Goal: Find specific page/section: Find specific page/section

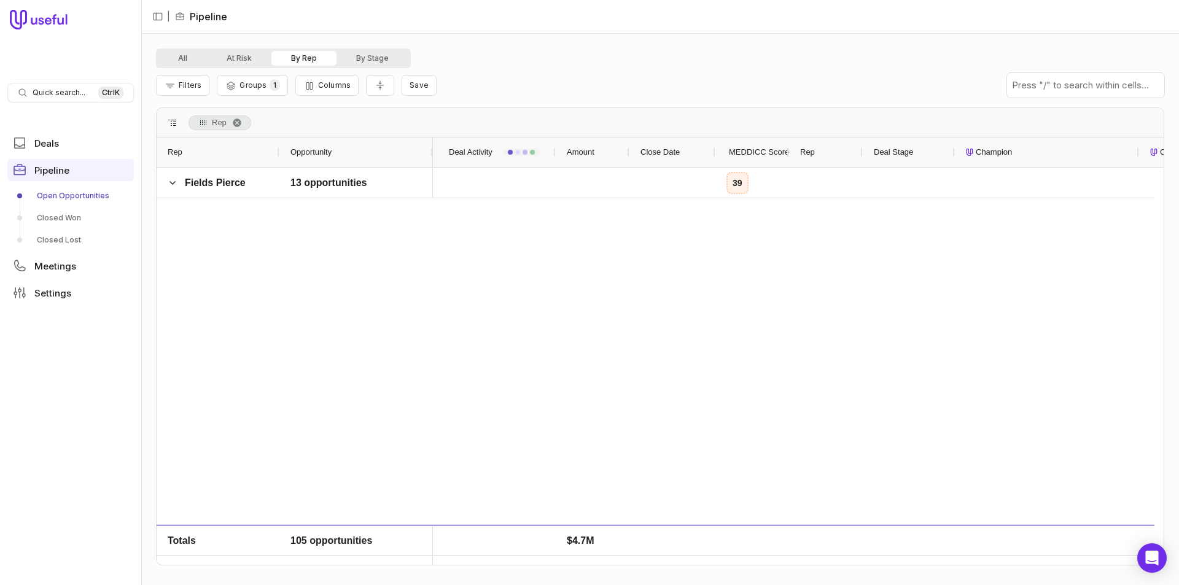
scroll to position [862, 0]
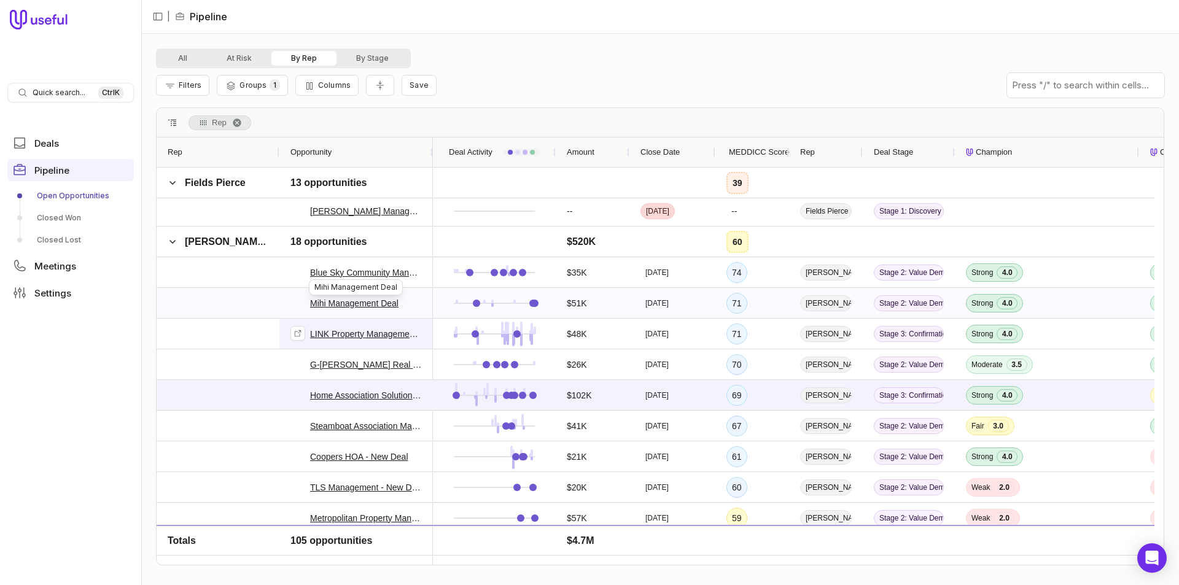
click at [381, 305] on link "Mihi Management Deal" at bounding box center [354, 303] width 88 height 15
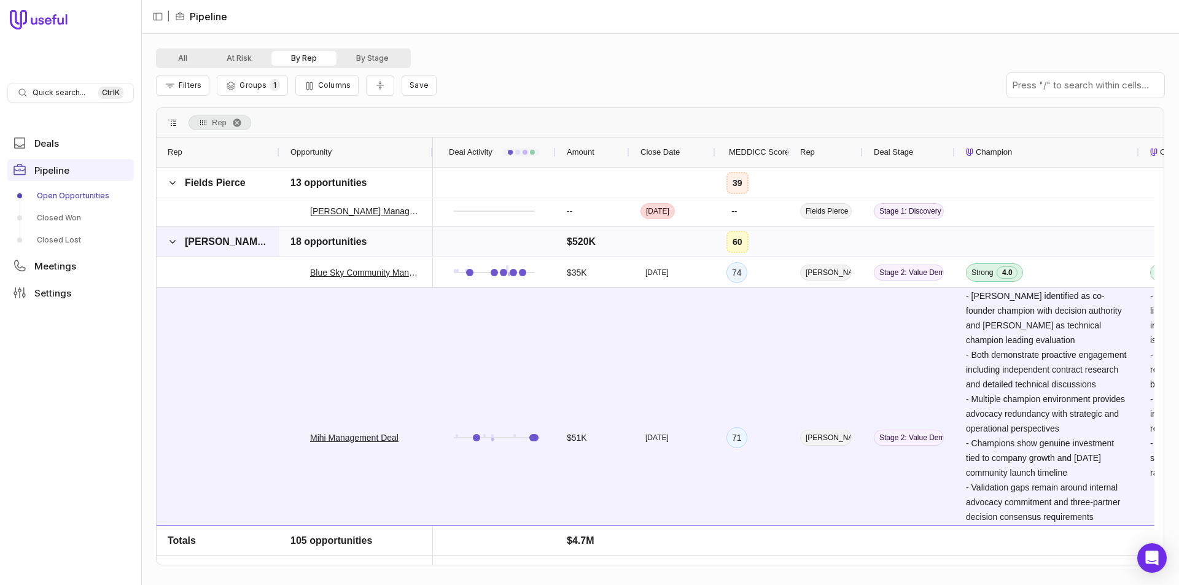
click at [171, 247] on span at bounding box center [173, 242] width 10 height 25
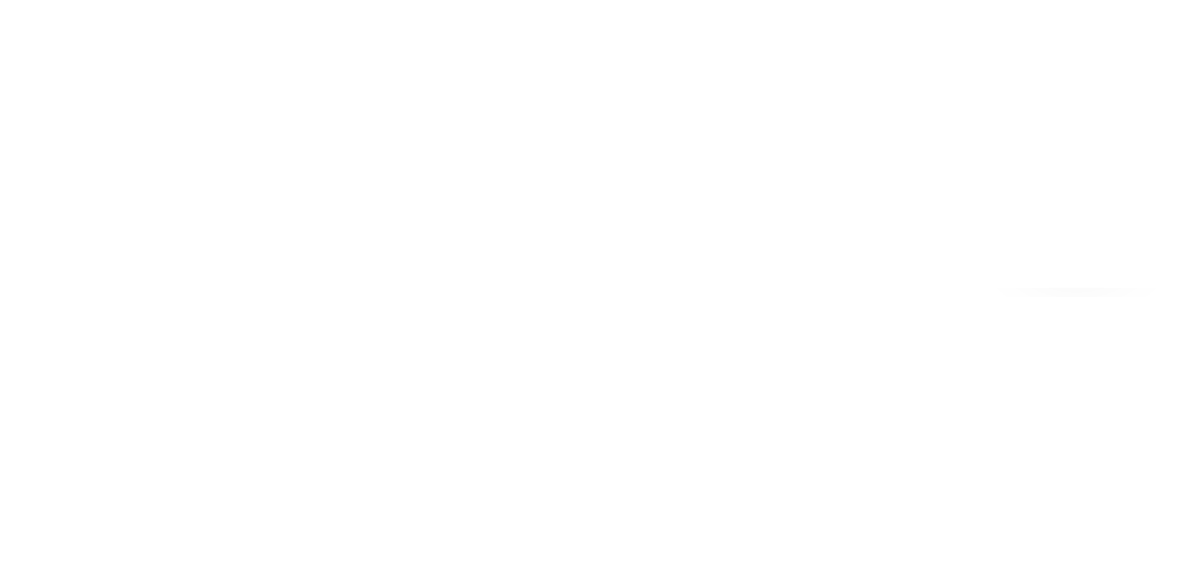
scroll to position [862, 0]
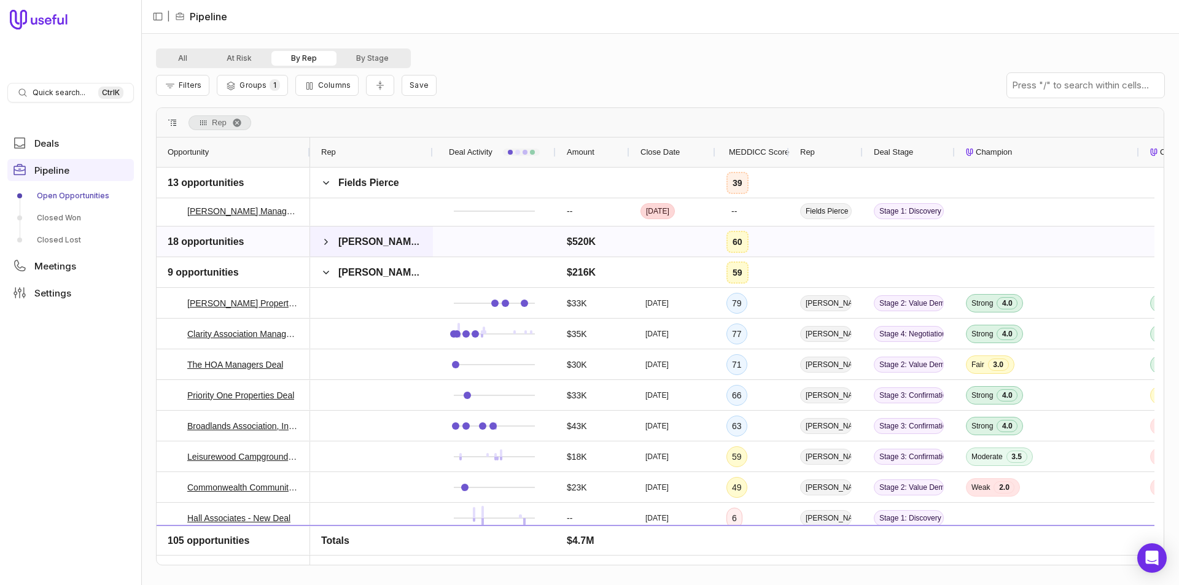
click at [333, 240] on span "[PERSON_NAME]" at bounding box center [371, 242] width 101 height 25
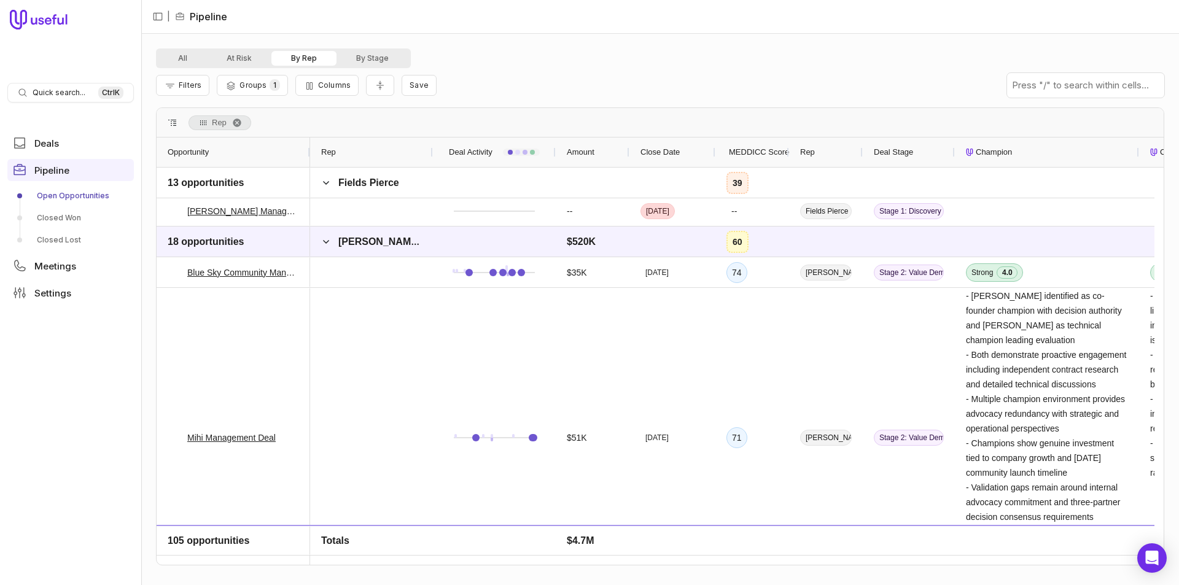
click at [771, 158] on span "MEDDICC Score" at bounding box center [759, 152] width 60 height 15
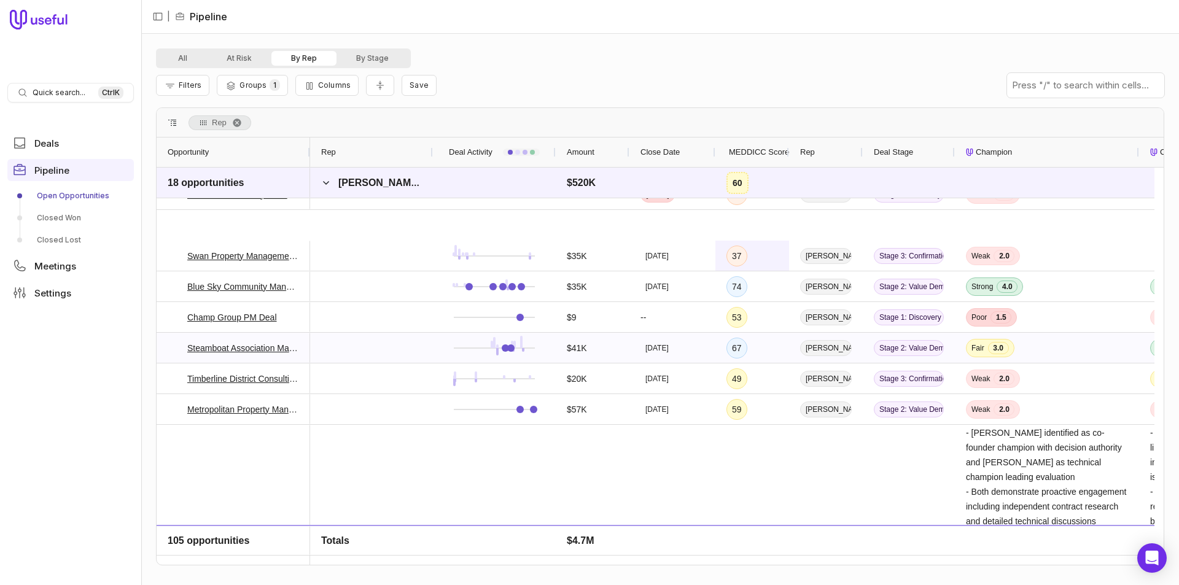
scroll to position [924, 0]
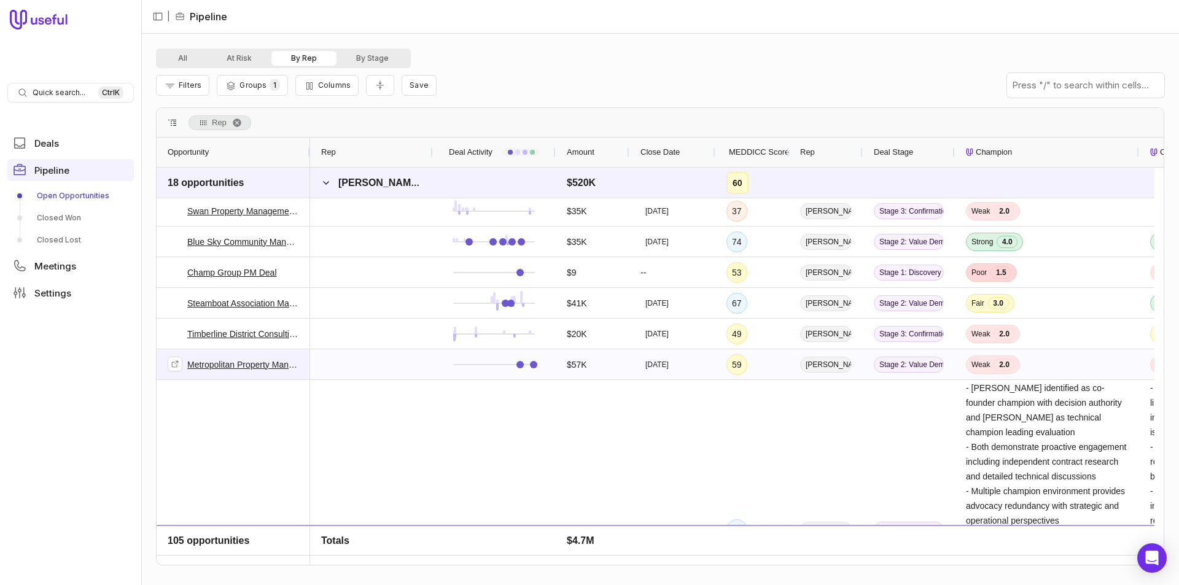
click at [267, 361] on link "Metropolitan Property Management Macomb County Deal" at bounding box center [243, 364] width 112 height 15
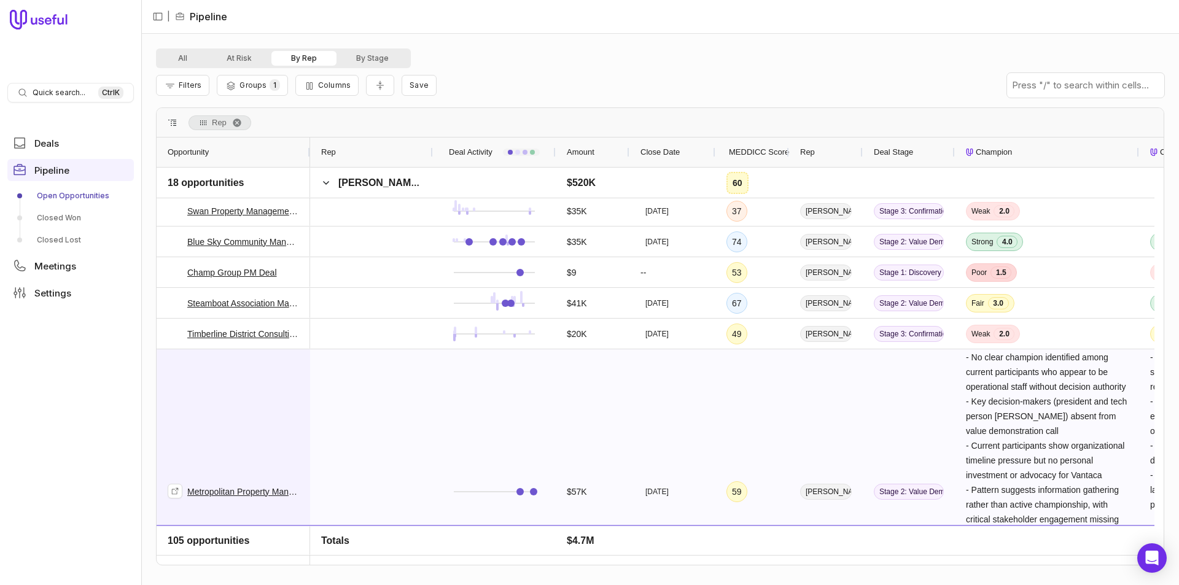
click at [257, 393] on span "Metropolitan Property Management Macomb County Deal" at bounding box center [233, 491] width 131 height 283
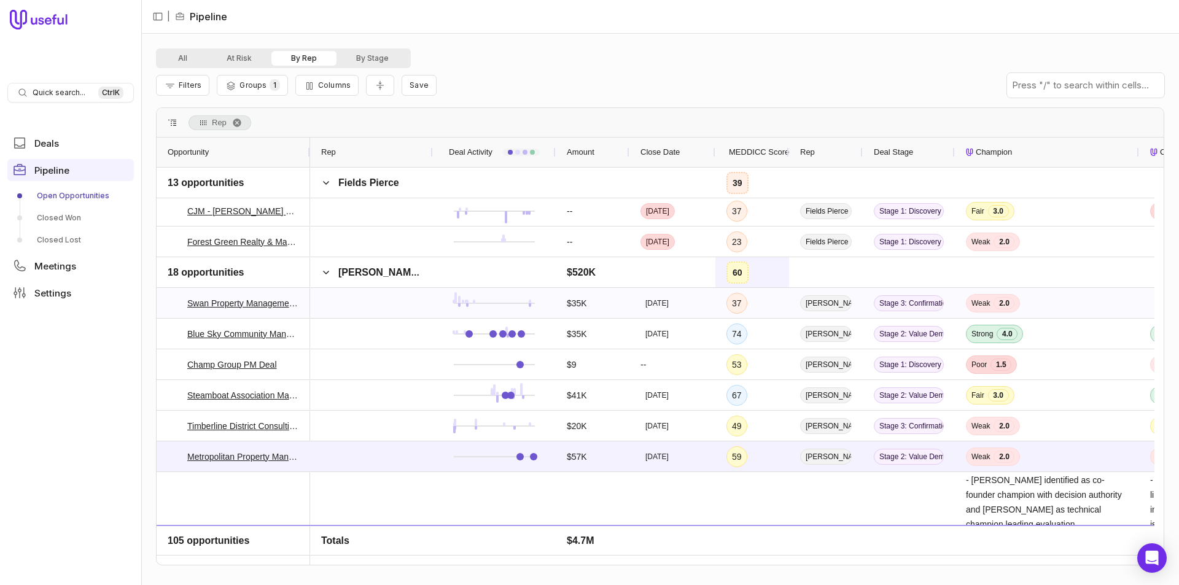
scroll to position [801, 0]
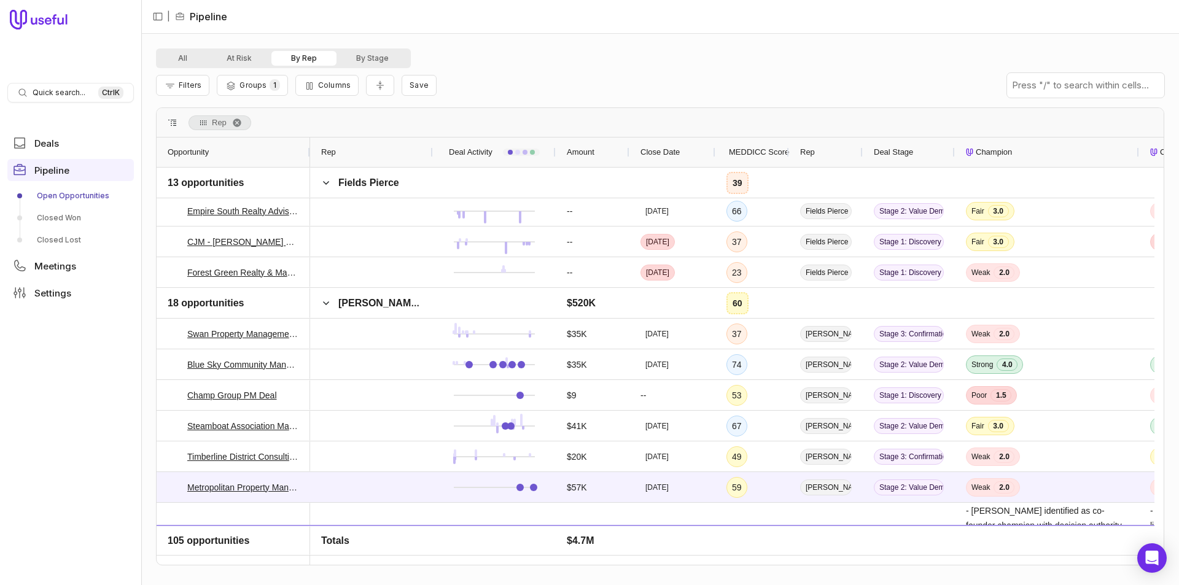
click at [764, 154] on span "MEDDICC Score" at bounding box center [759, 152] width 60 height 15
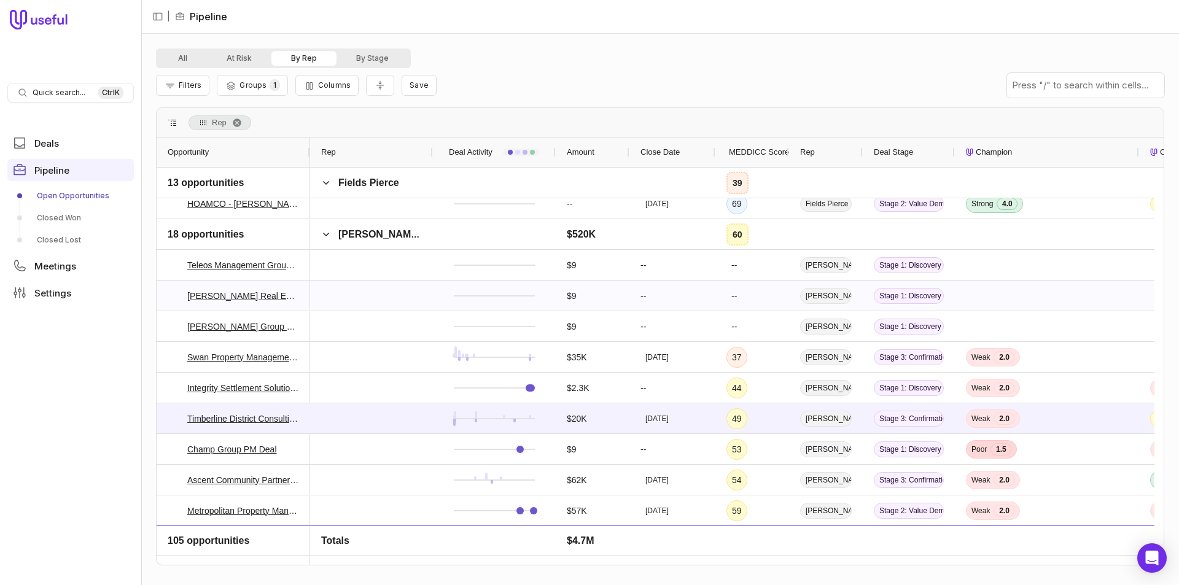
scroll to position [924, 0]
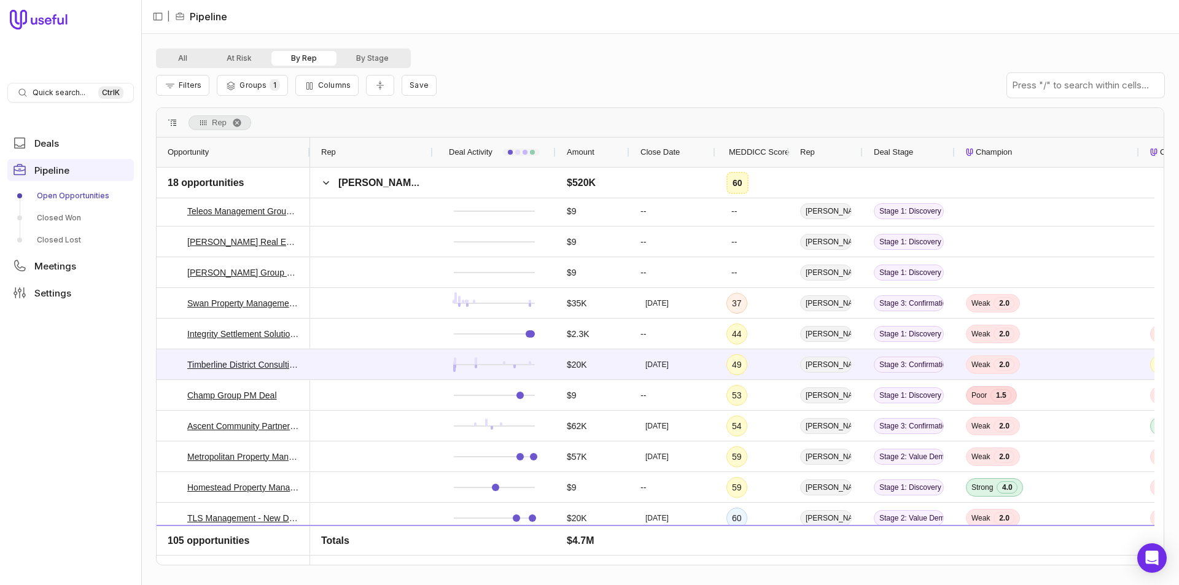
click at [751, 150] on span "MEDDICC Score" at bounding box center [759, 152] width 60 height 15
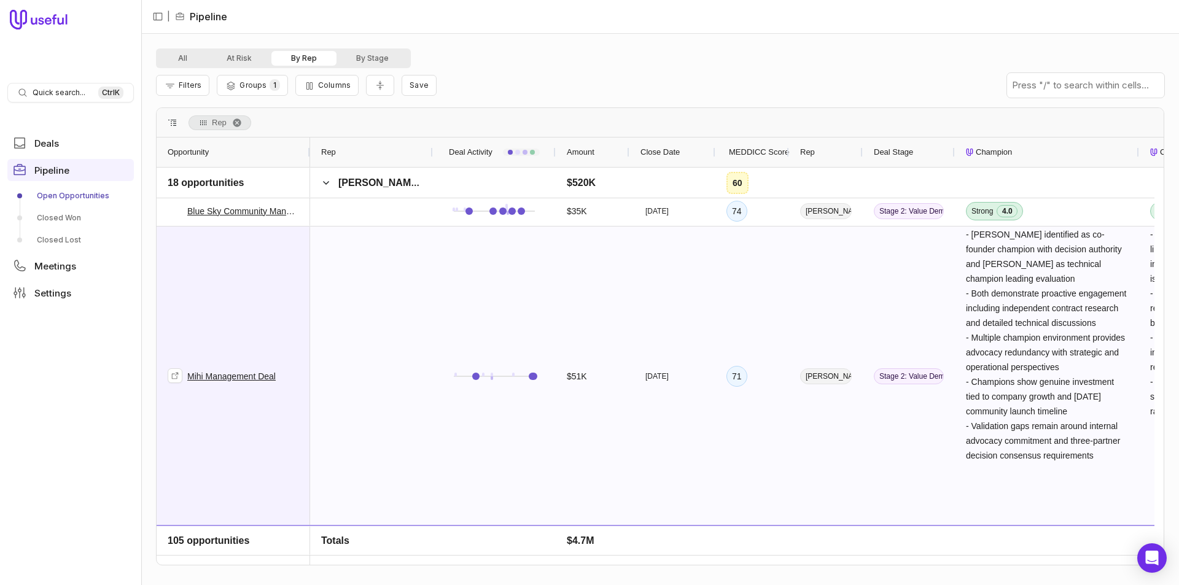
click at [252, 246] on span "Mihi Management Deal" at bounding box center [233, 376] width 131 height 298
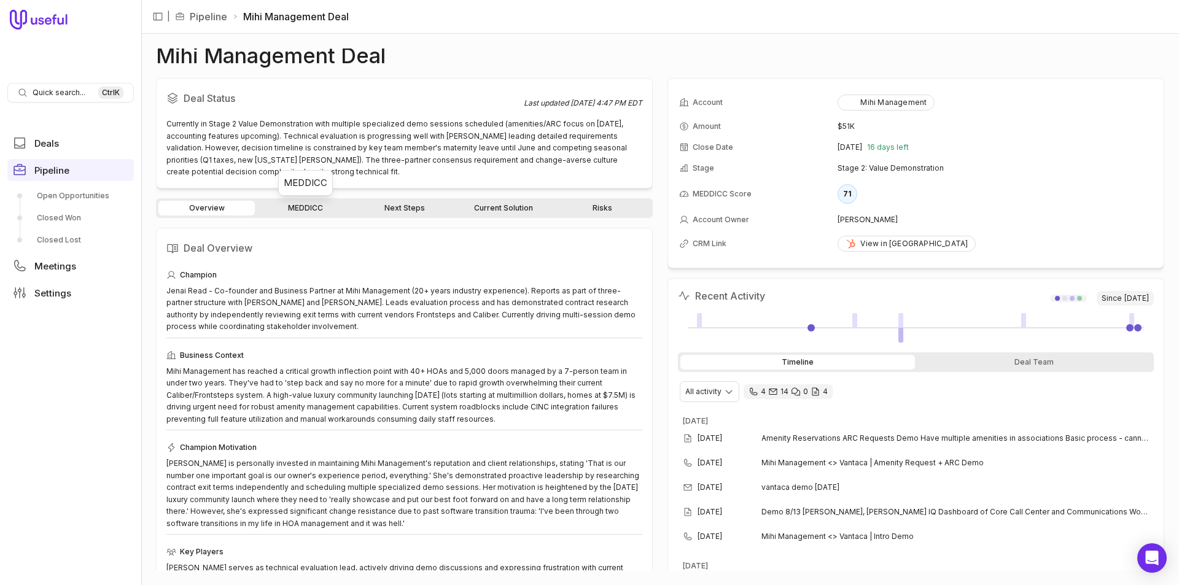
click at [337, 209] on link "MEDDICC" at bounding box center [305, 208] width 96 height 15
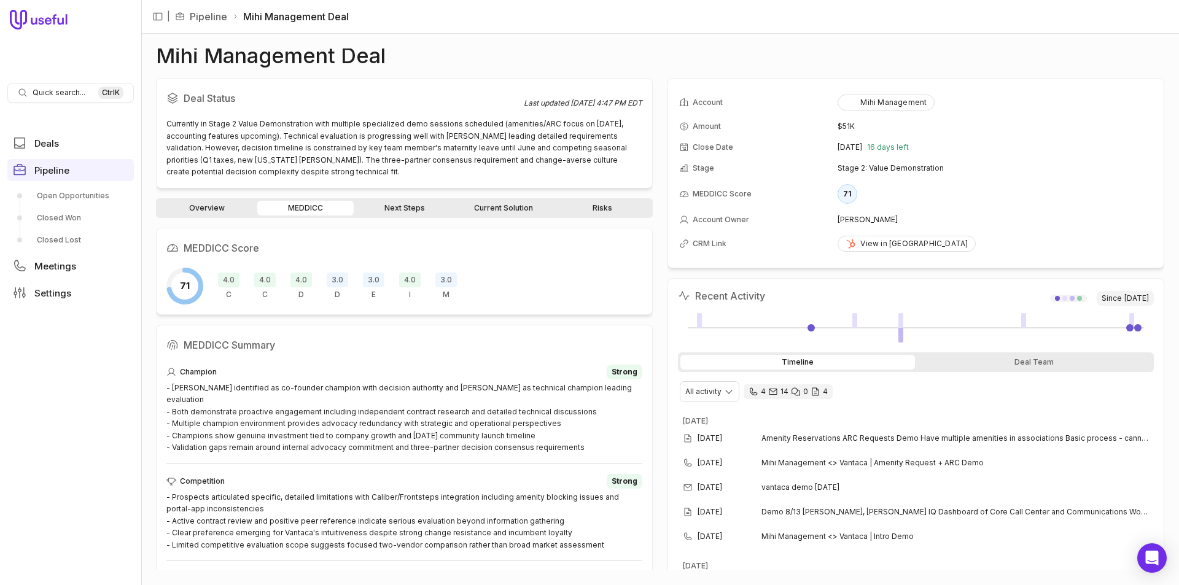
click at [392, 216] on div "Overview MEDDICC Next Steps Current Solution Risks" at bounding box center [404, 208] width 497 height 20
click at [393, 210] on link "Next Steps" at bounding box center [404, 208] width 96 height 15
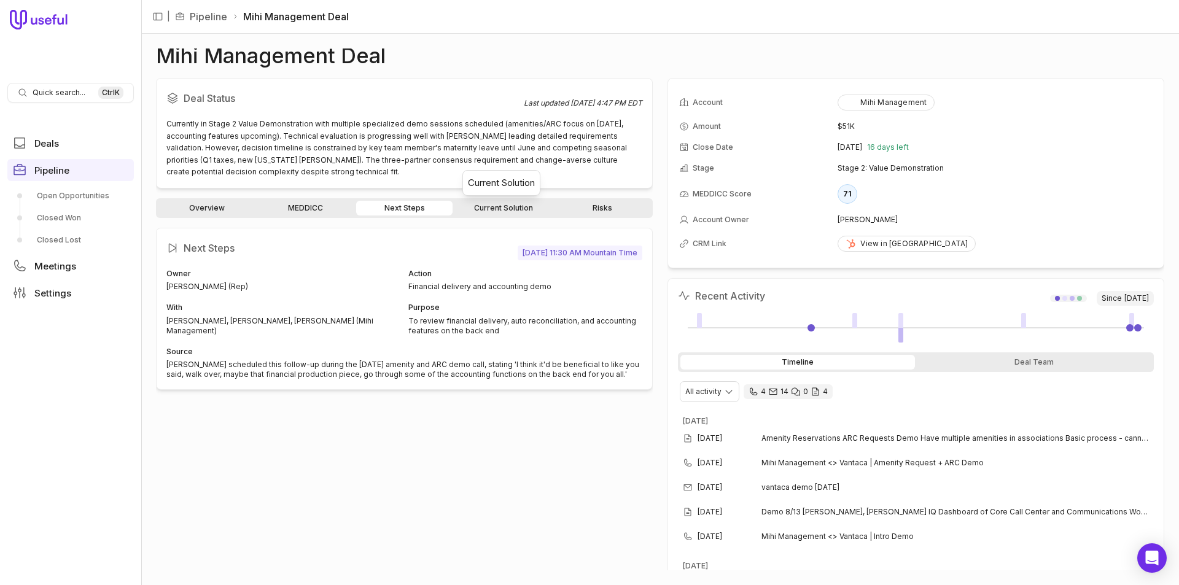
click at [534, 207] on link "Current Solution" at bounding box center [503, 208] width 96 height 15
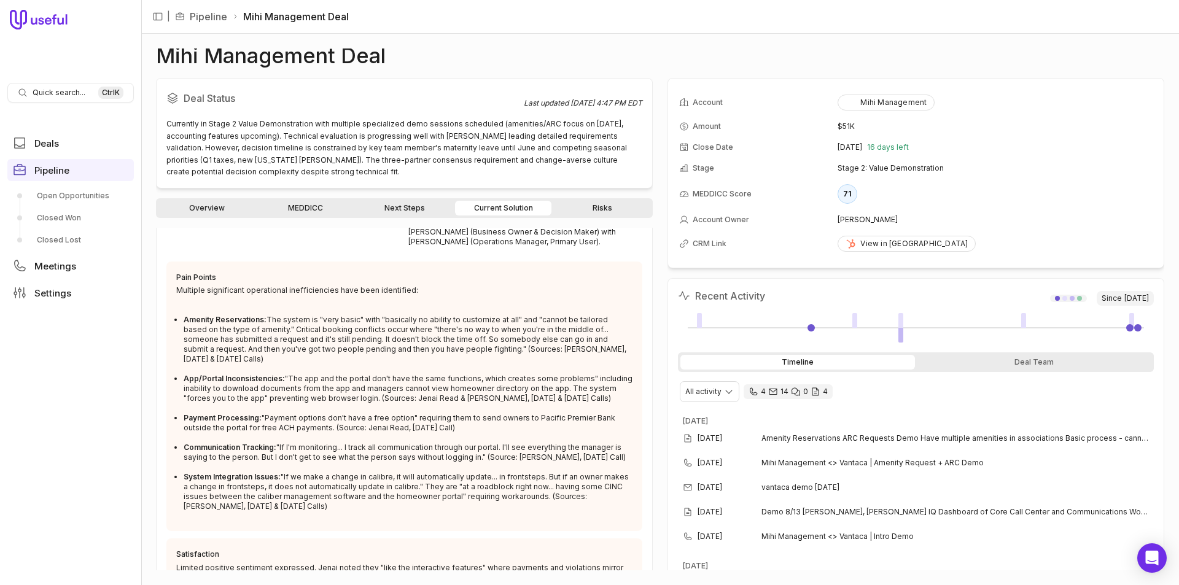
scroll to position [78, 0]
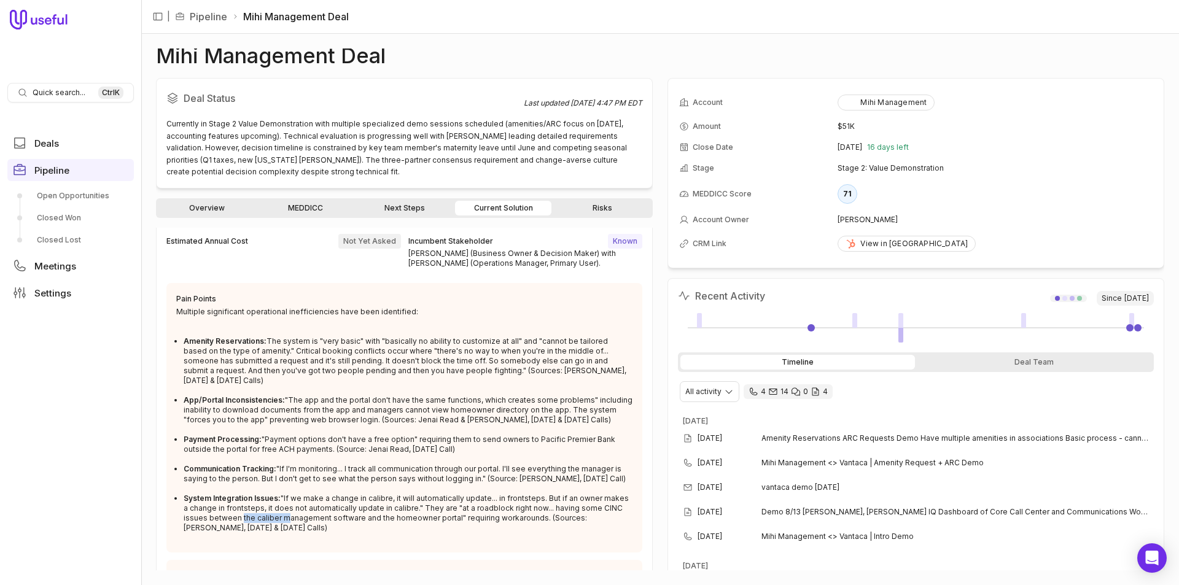
drag, startPoint x: 278, startPoint y: 511, endPoint x: 237, endPoint y: 509, distance: 41.2
click at [237, 509] on li "System Integration Issues: "If we make a change in calibre, it will automatical…" at bounding box center [408, 513] width 449 height 39
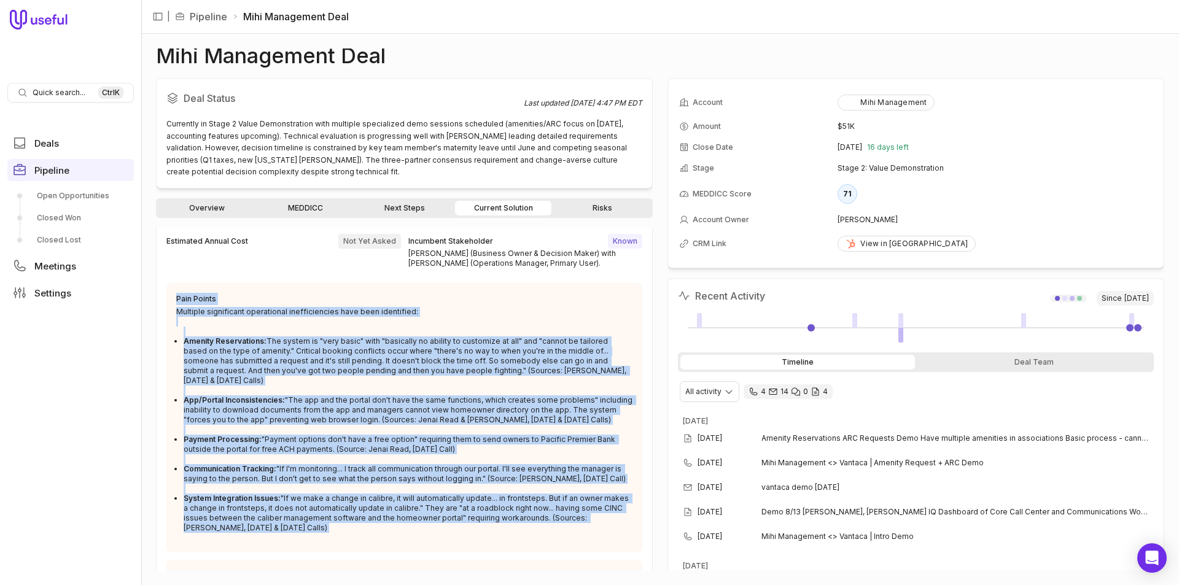
drag, startPoint x: 279, startPoint y: 523, endPoint x: 176, endPoint y: 298, distance: 247.0
click at [176, 298] on div "Pain Points Multiple significant operational inefficiencies have been identifie…" at bounding box center [404, 418] width 456 height 251
copy div "Pain Points Multiple significant operational inefficiencies have been identifie…"
click at [387, 201] on link "Next Steps" at bounding box center [404, 208] width 96 height 15
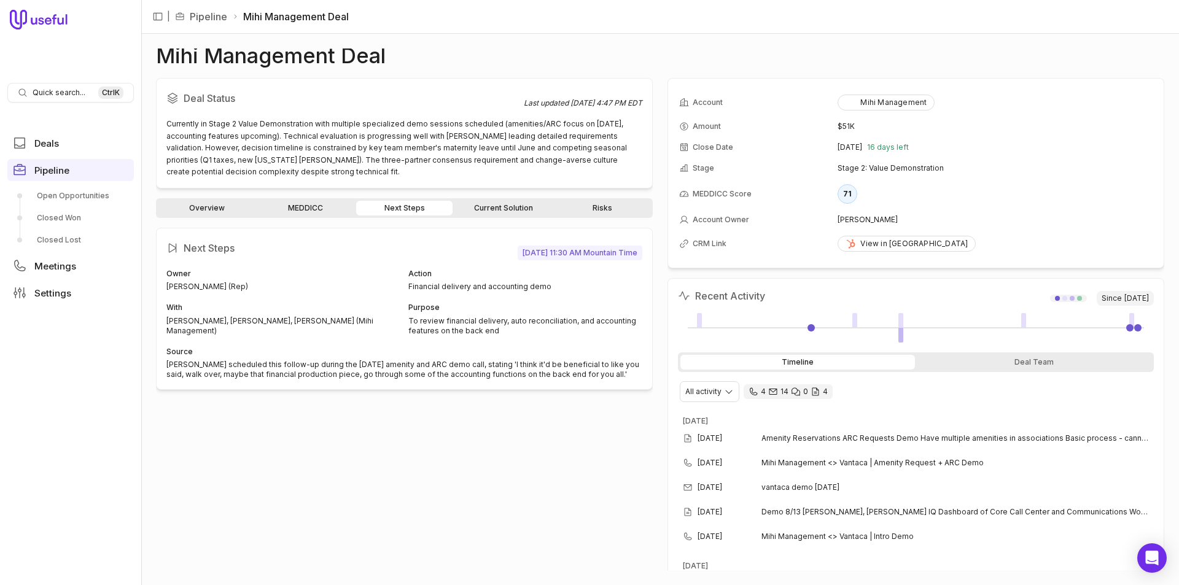
click at [325, 203] on link "MEDDICC" at bounding box center [305, 208] width 96 height 15
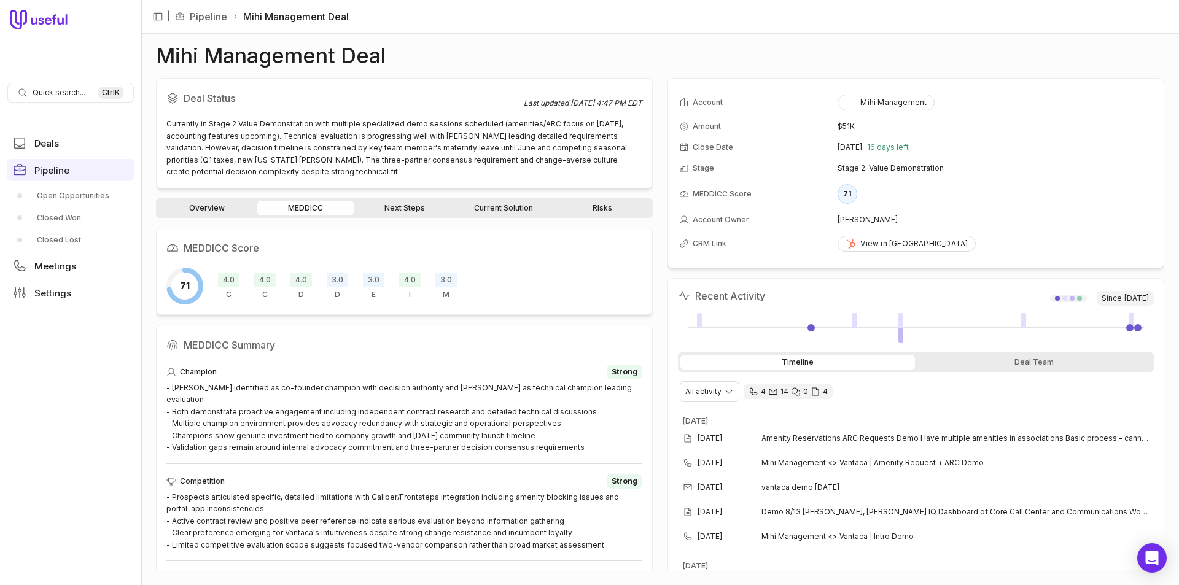
click at [427, 200] on div "Overview MEDDICC Next Steps Current Solution Risks" at bounding box center [404, 208] width 497 height 20
click at [424, 203] on link "Next Steps" at bounding box center [404, 208] width 96 height 15
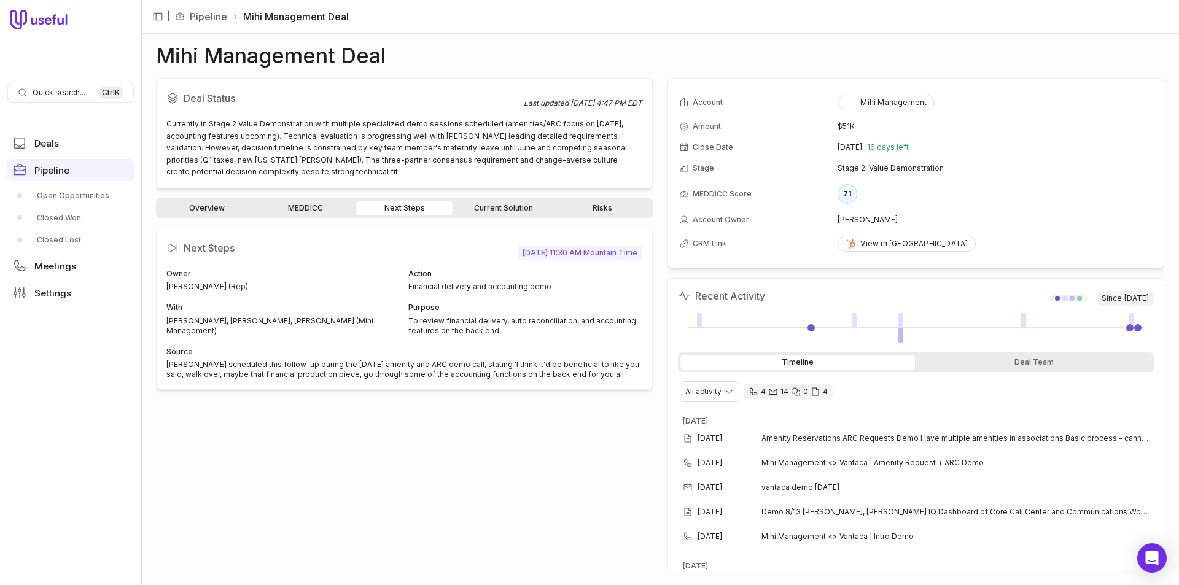
click at [311, 213] on link "MEDDICC" at bounding box center [305, 208] width 96 height 15
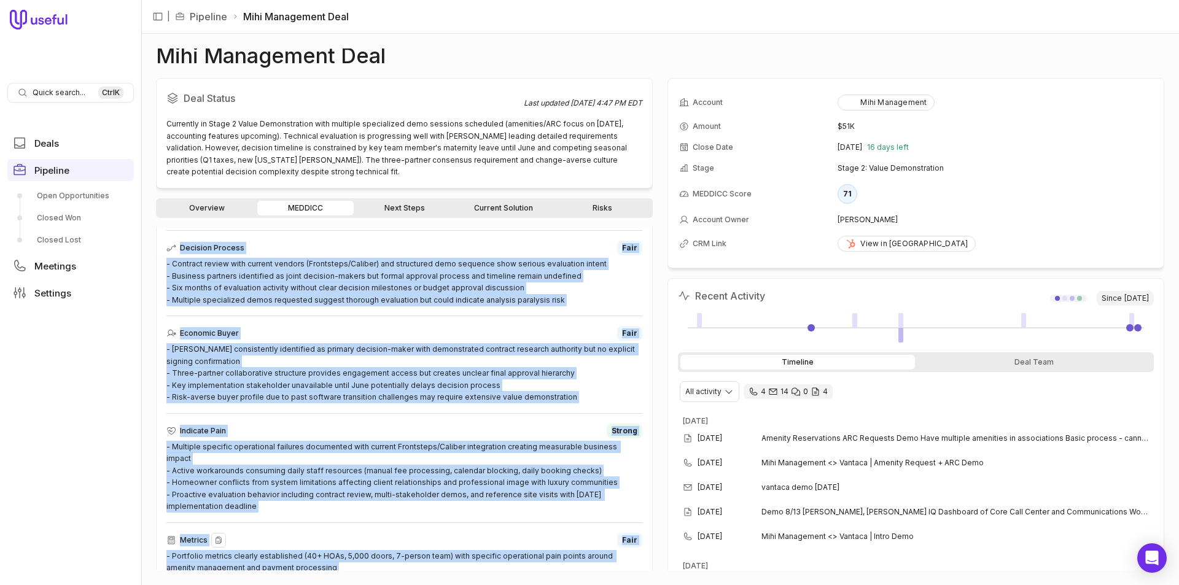
scroll to position [489, 0]
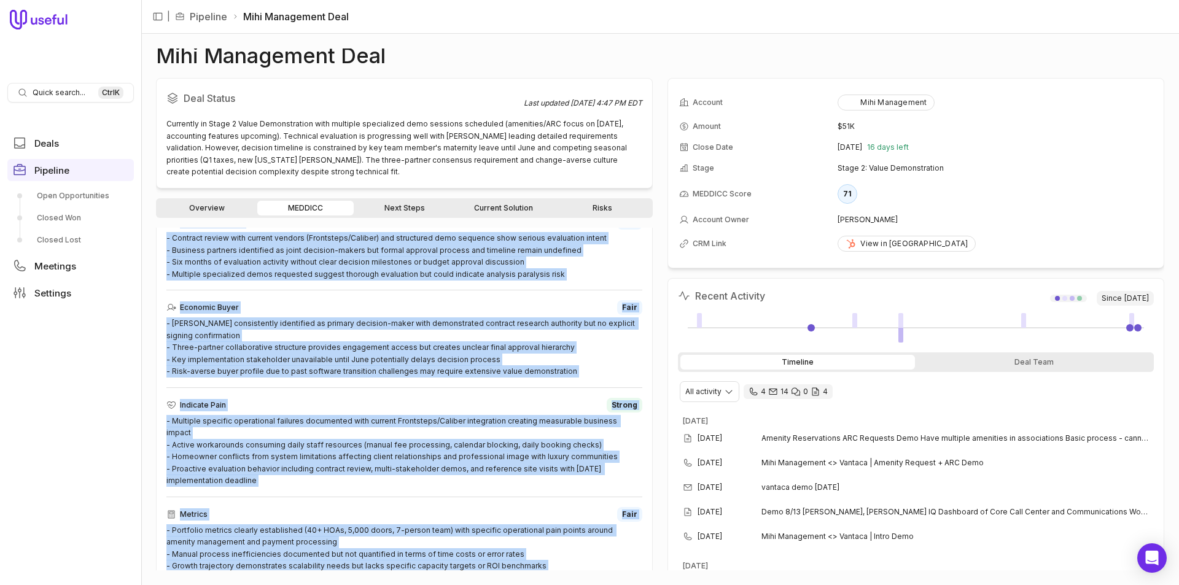
drag, startPoint x: 163, startPoint y: 326, endPoint x: 582, endPoint y: 567, distance: 483.6
click at [582, 567] on div "MEDDICC Summary Champion Strong - [PERSON_NAME] identified as co-founder champi…" at bounding box center [404, 215] width 497 height 760
copy div "- [PERSON_NAME] identified as co-founder champion with decision authority and […"
click at [236, 210] on link "Overview" at bounding box center [206, 208] width 96 height 15
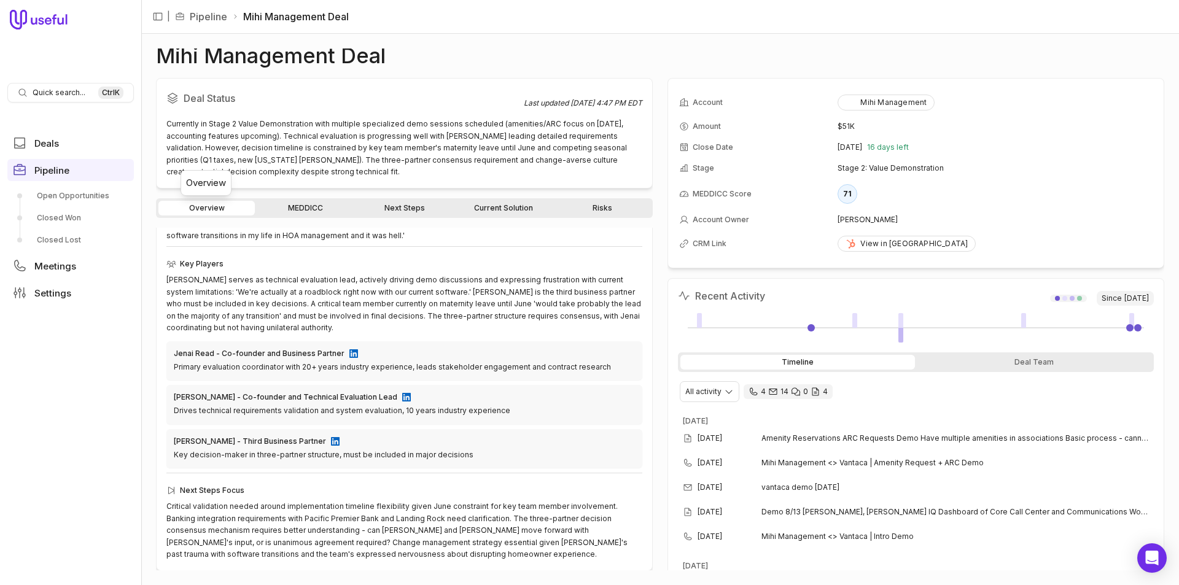
scroll to position [286, 0]
